Goal: Transaction & Acquisition: Obtain resource

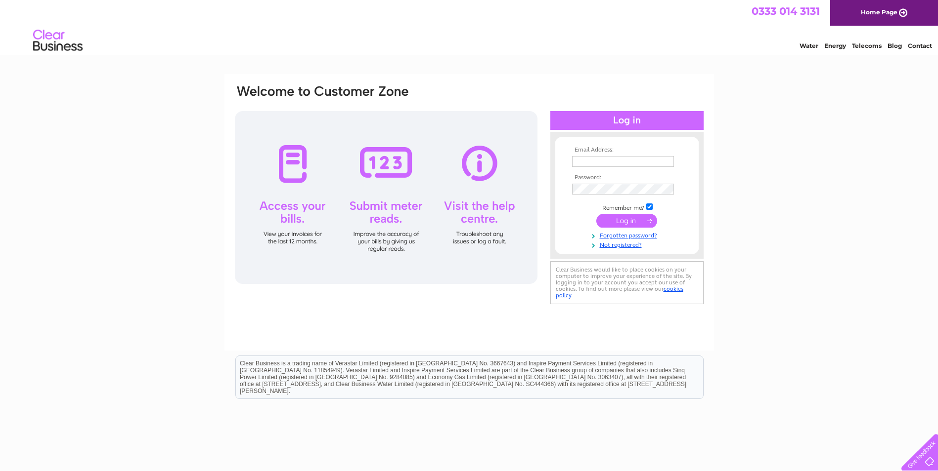
type input "billing@optimaconnect.co.uk"
click at [636, 222] on input "submit" at bounding box center [626, 222] width 61 height 14
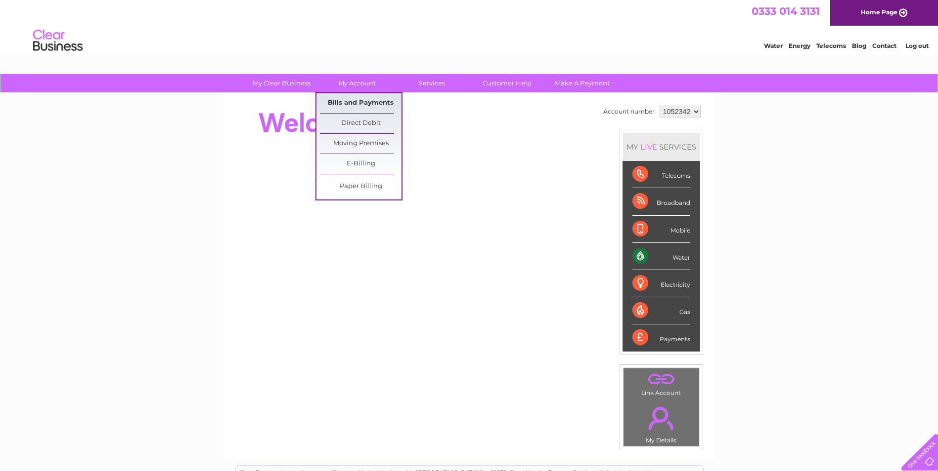
click at [360, 102] on link "Bills and Payments" at bounding box center [361, 103] width 82 height 20
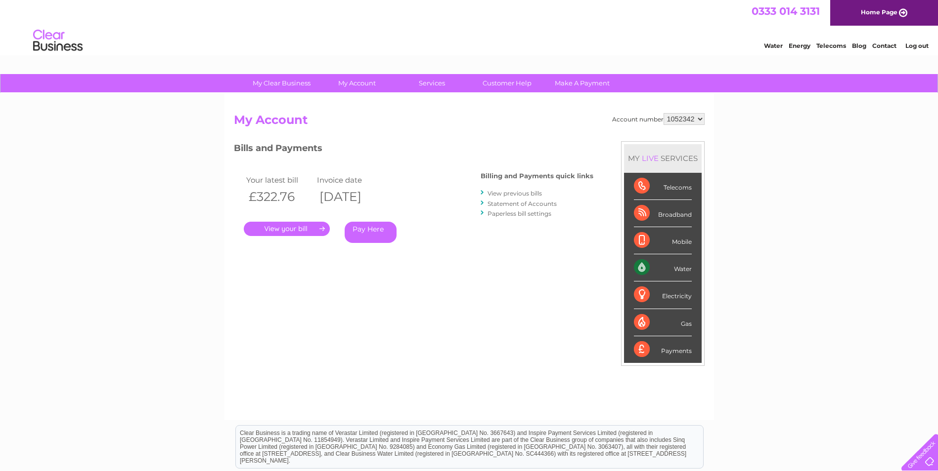
click at [282, 229] on link "." at bounding box center [287, 229] width 86 height 14
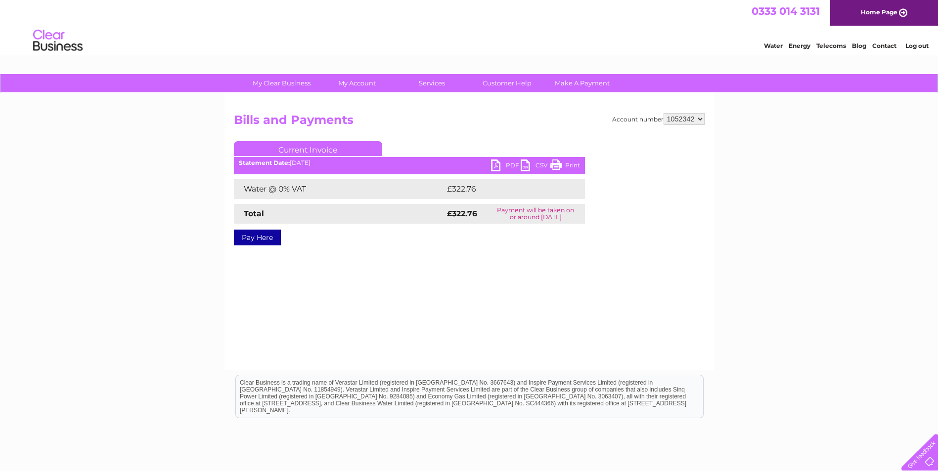
click at [497, 167] on link "PDF" at bounding box center [506, 167] width 30 height 14
click at [737, 256] on div "My Clear Business Login Details My Details My Preferences Link Account My Accou…" at bounding box center [469, 306] width 938 height 465
